Goal: Transaction & Acquisition: Purchase product/service

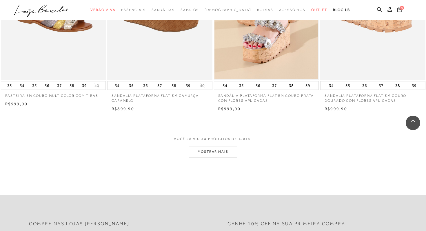
scroll to position [1102, 0]
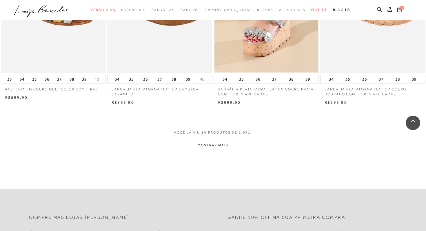
click at [222, 147] on button "MOSTRAR MAIS" at bounding box center [213, 145] width 49 height 11
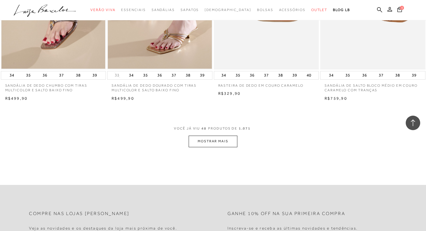
scroll to position [2285, 0]
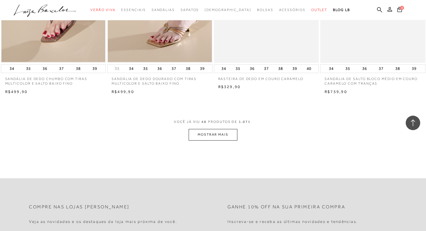
click at [214, 134] on button "MOSTRAR MAIS" at bounding box center [213, 134] width 49 height 11
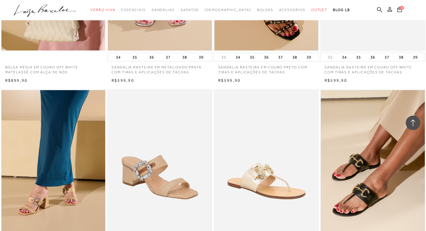
click at [150, 162] on img at bounding box center [160, 168] width 105 height 158
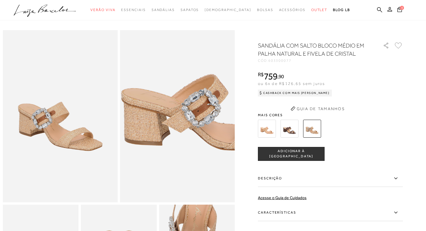
scroll to position [12, 0]
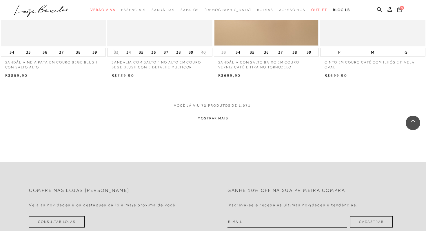
scroll to position [3482, 0]
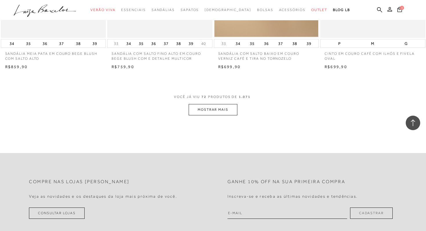
click at [214, 110] on button "MOSTRAR MAIS" at bounding box center [213, 109] width 49 height 11
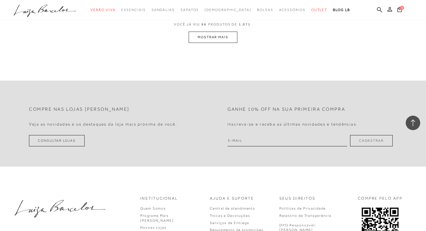
scroll to position [4733, 0]
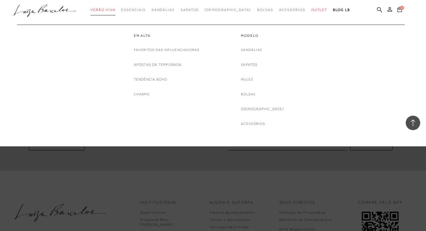
click at [115, 8] on span "Verão Viva" at bounding box center [102, 10] width 25 height 4
